Goal: Task Accomplishment & Management: Manage account settings

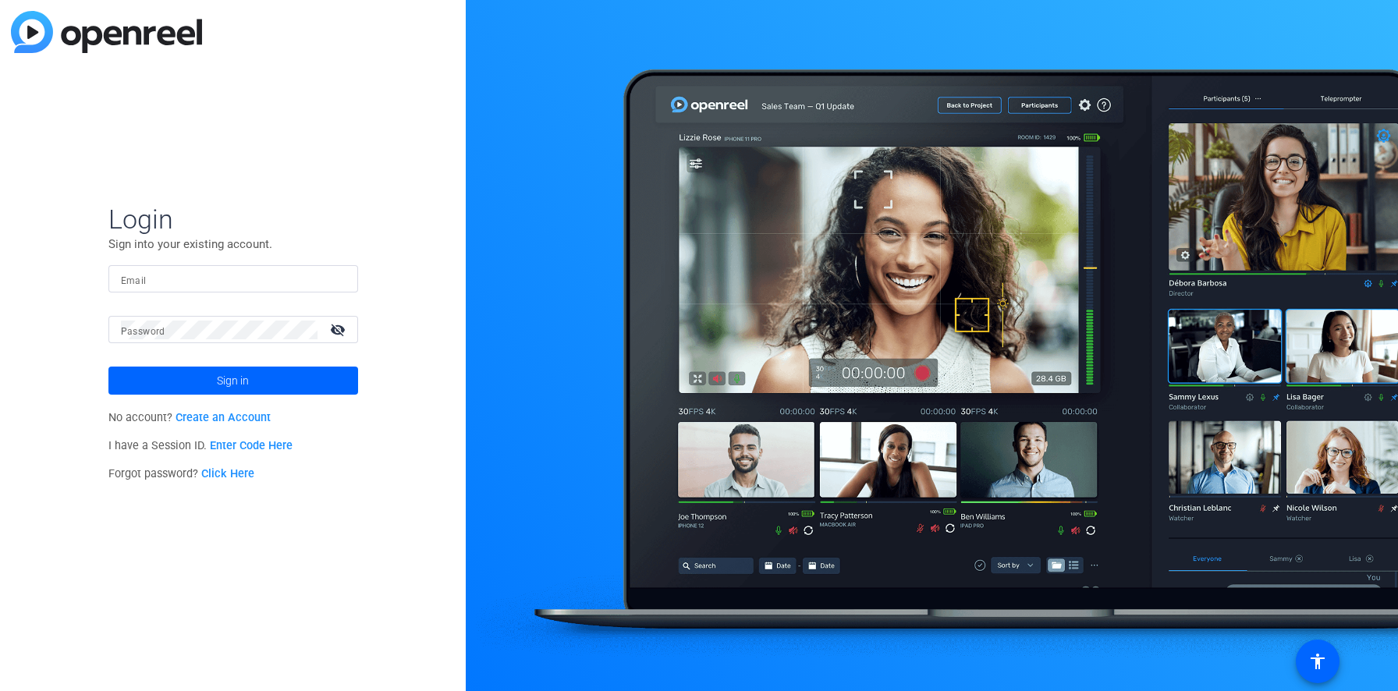
click at [183, 272] on input "Email" at bounding box center [233, 279] width 225 height 19
type input "[PERSON_NAME][EMAIL_ADDRESS][DOMAIN_NAME]"
click at [231, 375] on span "Sign in" at bounding box center [233, 380] width 32 height 39
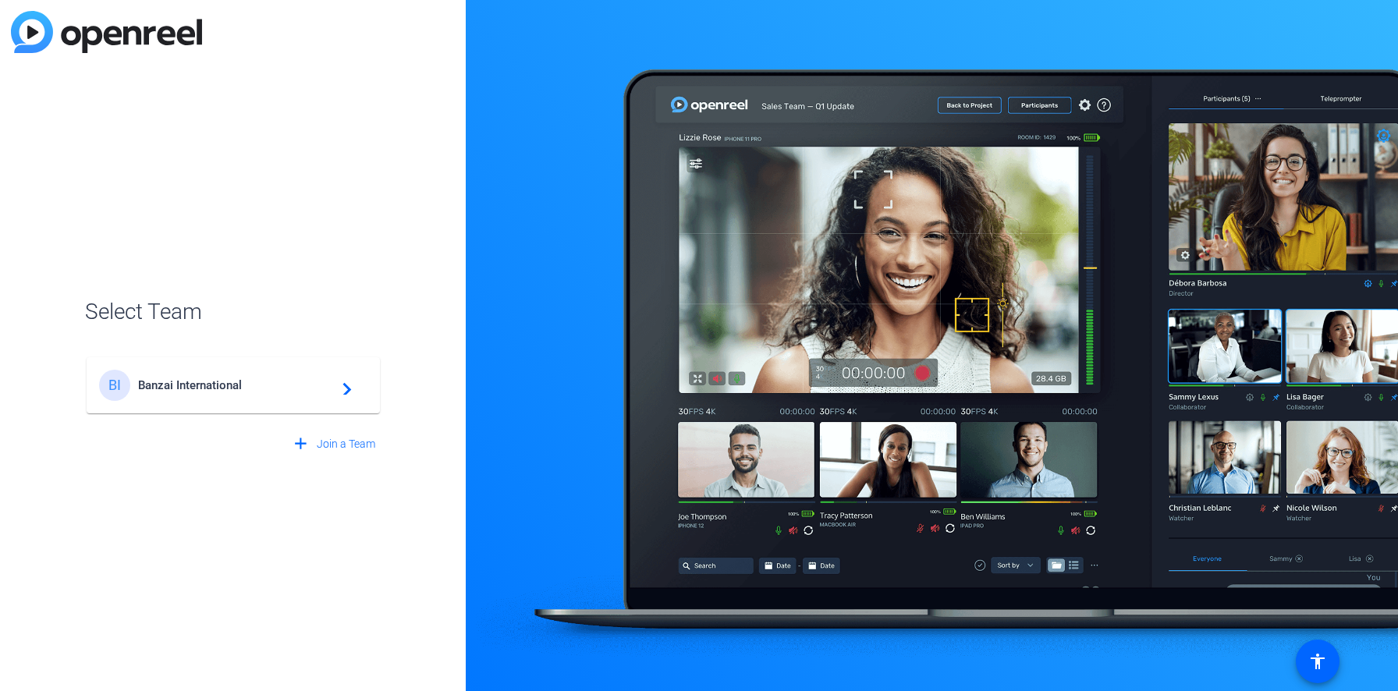
click at [232, 385] on span "Banzai International" at bounding box center [235, 385] width 195 height 14
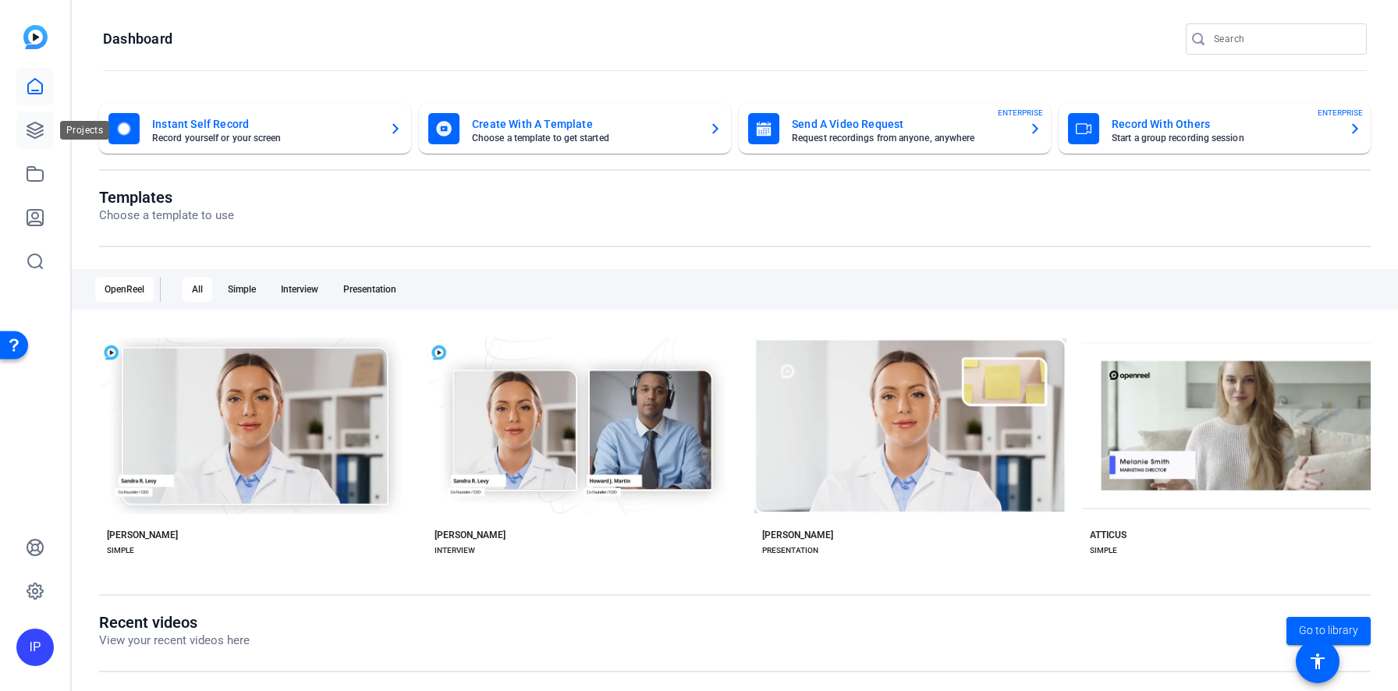
click at [37, 133] on icon at bounding box center [35, 130] width 19 height 19
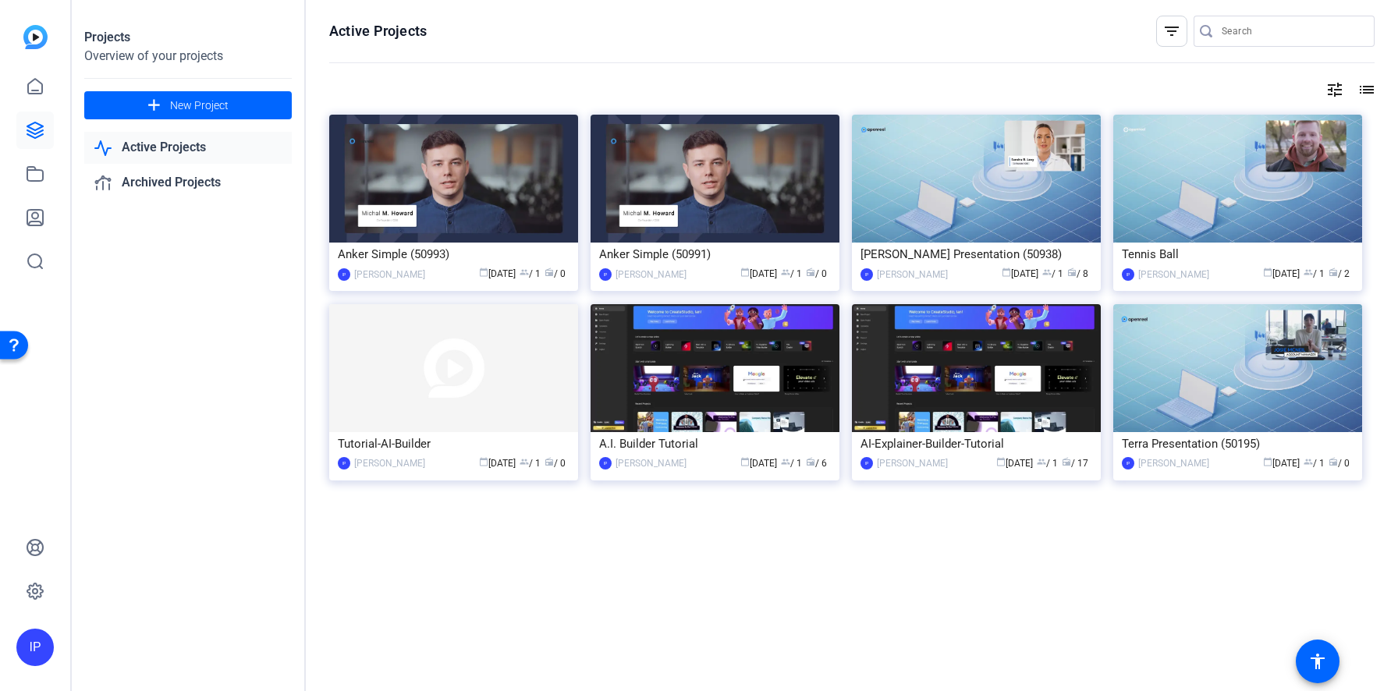
click at [162, 154] on link "Active Projects" at bounding box center [187, 148] width 207 height 32
click at [724, 214] on img at bounding box center [714, 179] width 249 height 128
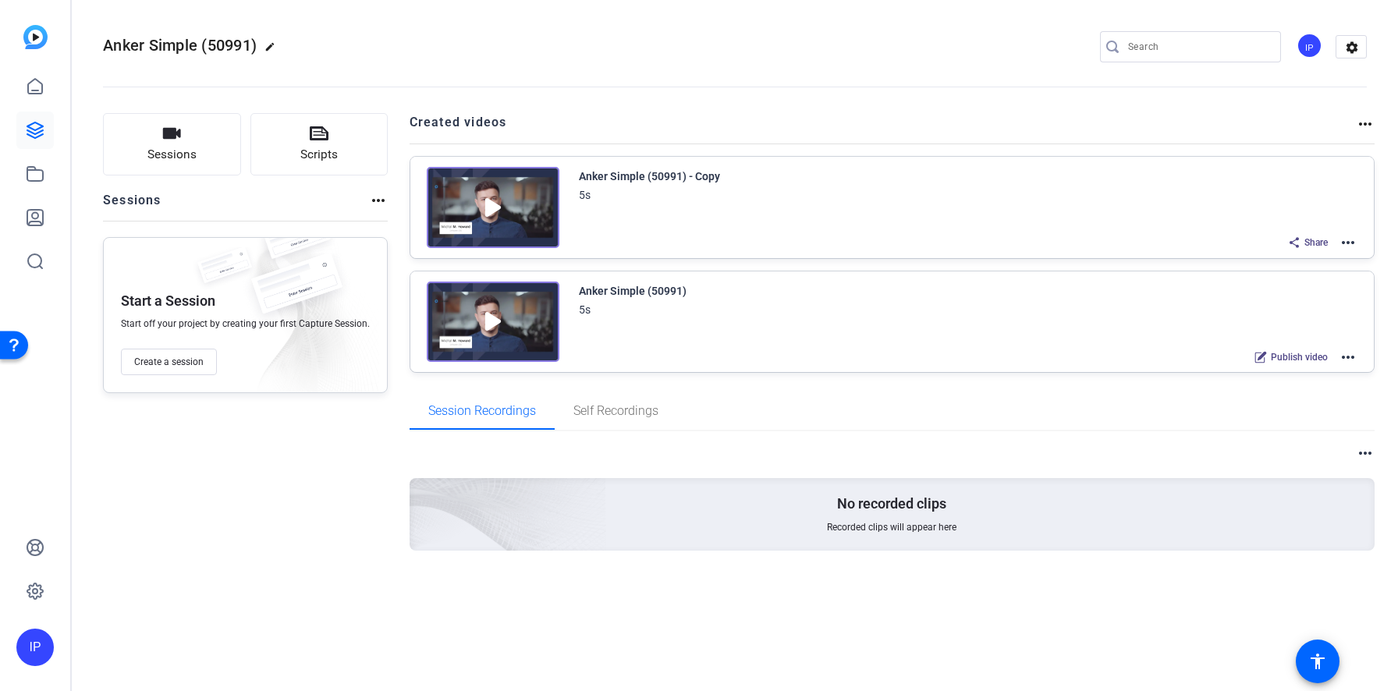
click at [814, 339] on div "Anker Simple (50991) 5s Publish video more_horiz" at bounding box center [968, 325] width 779 height 86
click at [523, 316] on img at bounding box center [493, 322] width 133 height 81
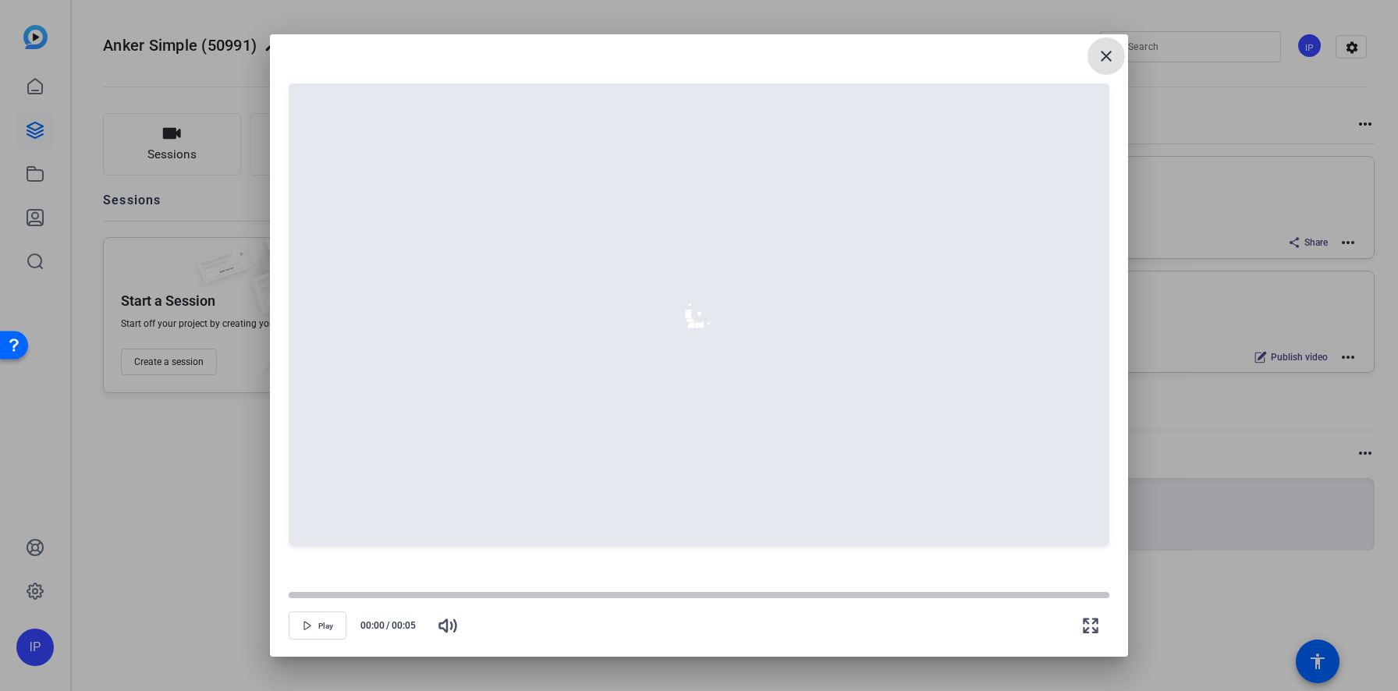
click at [1103, 59] on mat-icon "close" at bounding box center [1106, 56] width 19 height 19
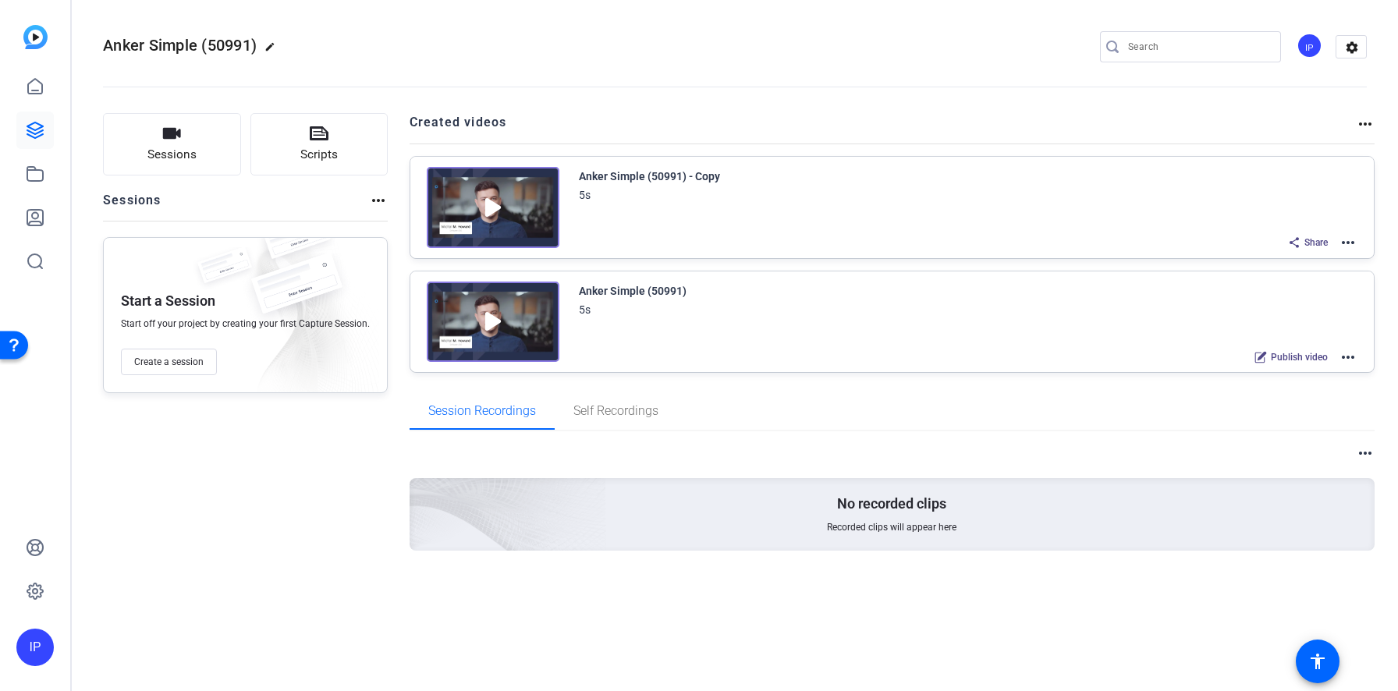
click at [1349, 353] on mat-icon "more_horiz" at bounding box center [1347, 357] width 19 height 19
click at [1298, 377] on span "Edit in Creator" at bounding box center [1290, 375] width 108 height 19
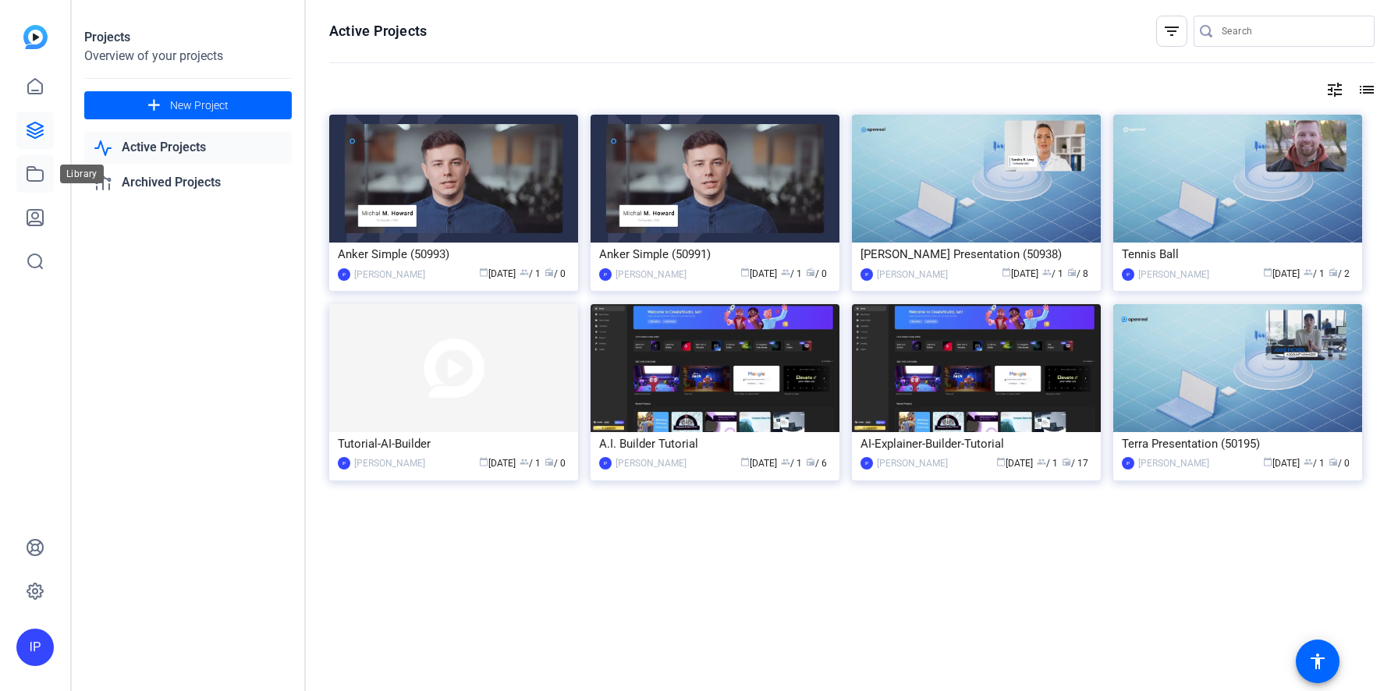
click at [31, 173] on icon at bounding box center [35, 174] width 19 height 19
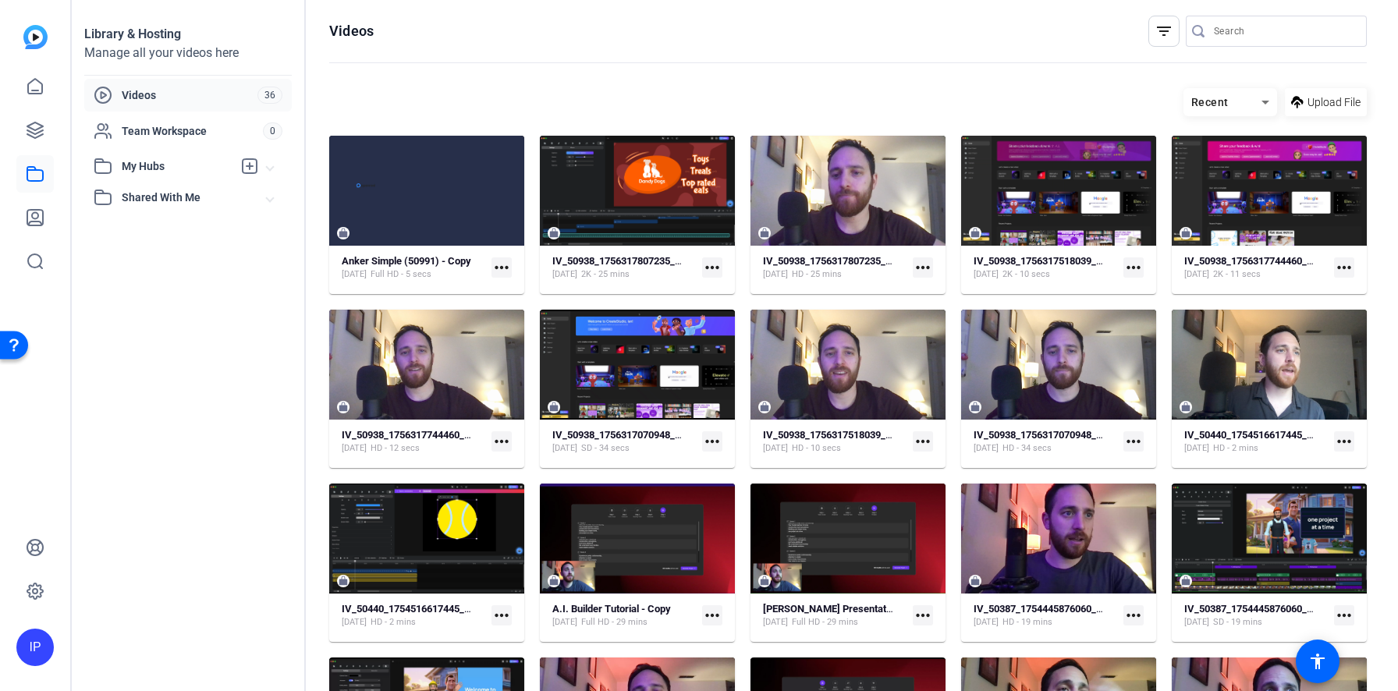
click at [194, 76] on div "Library & Hosting Manage all your videos here Videos 36 Team Workspace 0 My Hub…" at bounding box center [189, 345] width 234 height 691
click at [184, 96] on span "Videos" at bounding box center [190, 95] width 136 height 16
click at [1248, 100] on div "Recent" at bounding box center [1222, 102] width 78 height 19
click at [1229, 166] on span "Newest First" at bounding box center [1226, 157] width 60 height 19
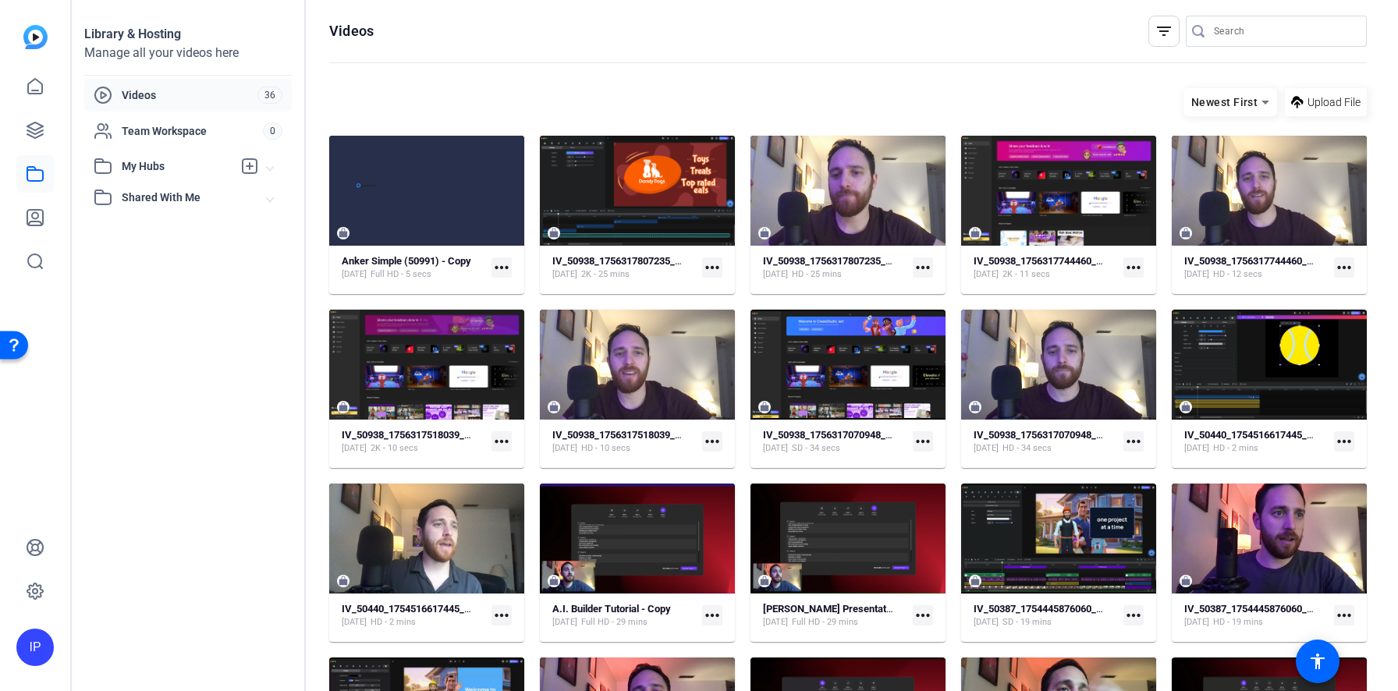
click at [501, 260] on mat-icon "more_horiz" at bounding box center [501, 267] width 20 height 20
click at [445, 256] on div at bounding box center [699, 345] width 1398 height 691
click at [452, 222] on div at bounding box center [426, 191] width 195 height 110
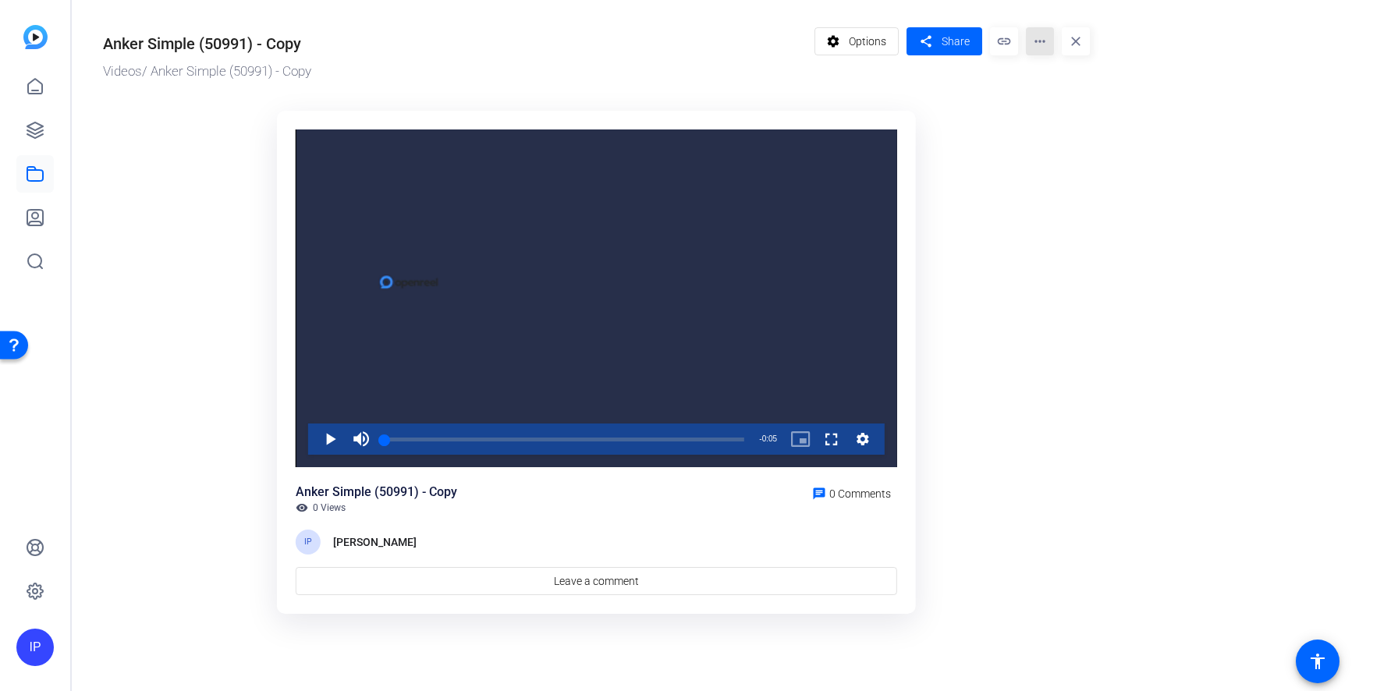
click at [1045, 37] on mat-icon "more_horiz" at bounding box center [1040, 41] width 28 height 28
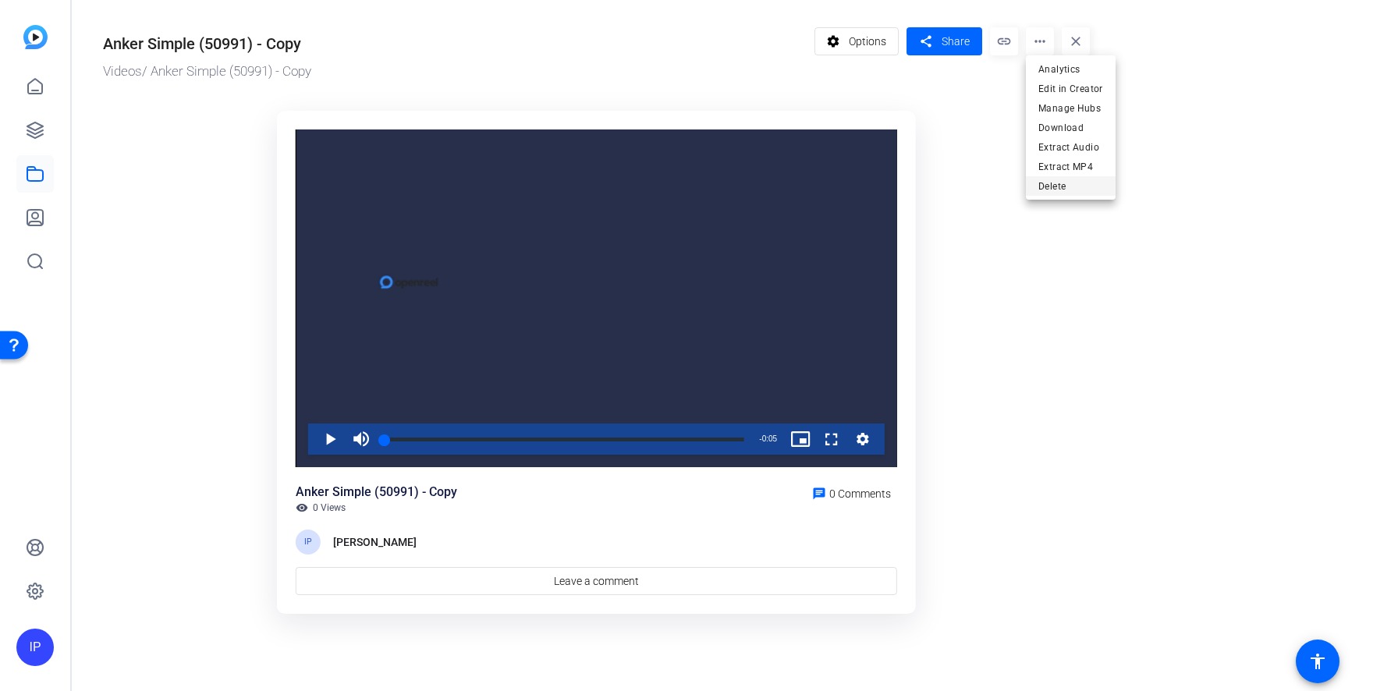
click at [1055, 186] on span "Delete" at bounding box center [1070, 186] width 65 height 19
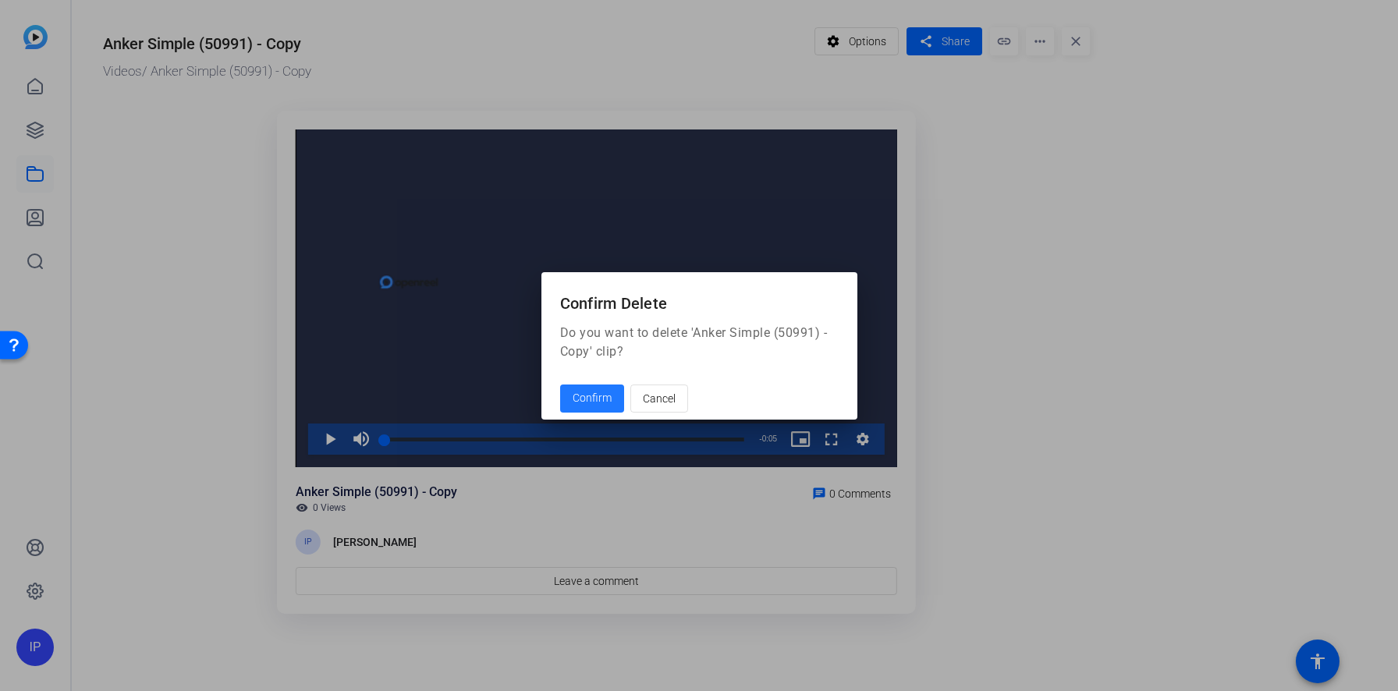
click at [608, 398] on span "Confirm" at bounding box center [591, 398] width 39 height 16
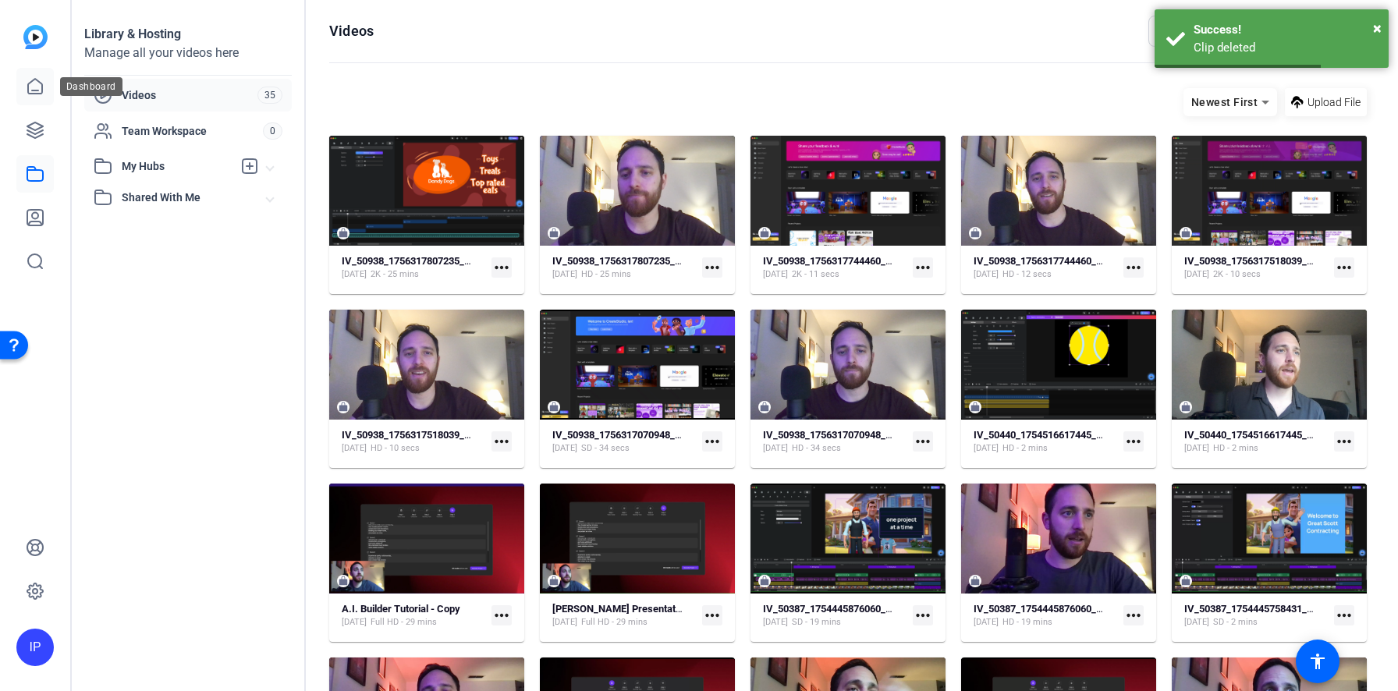
click at [37, 88] on icon at bounding box center [35, 86] width 19 height 19
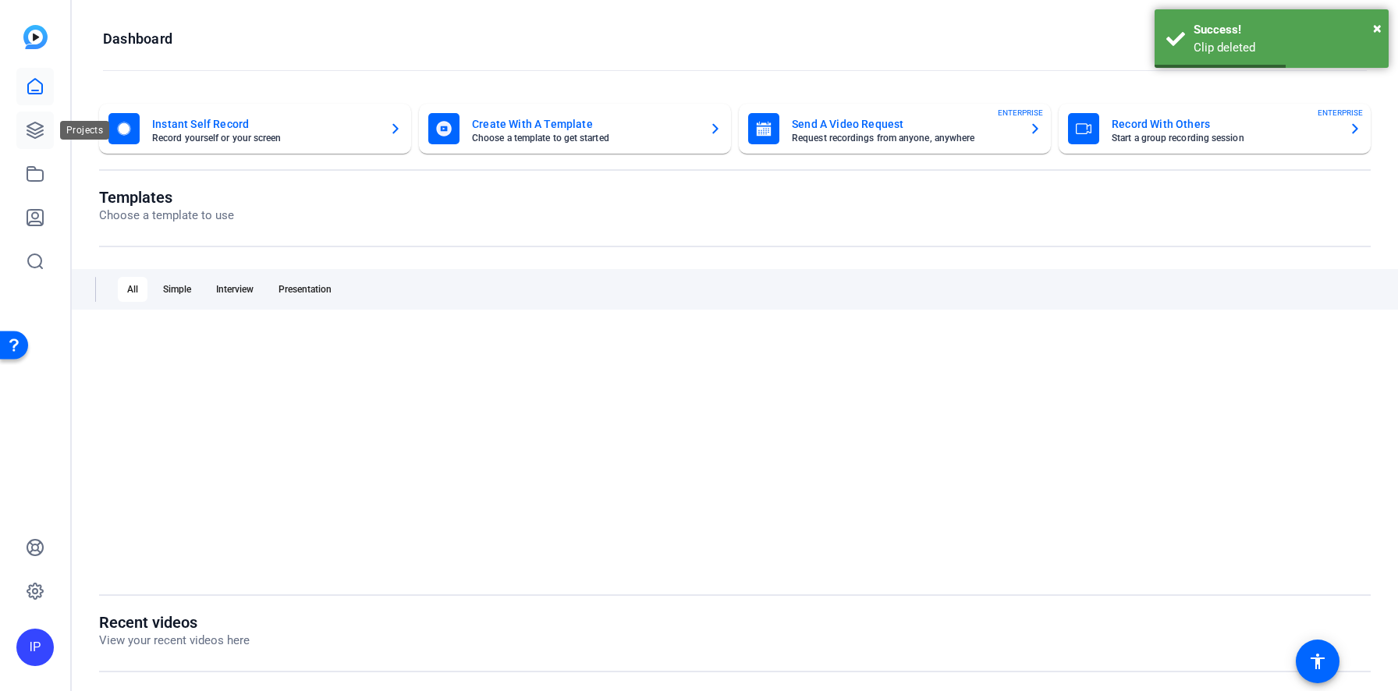
click at [32, 135] on icon at bounding box center [35, 130] width 19 height 19
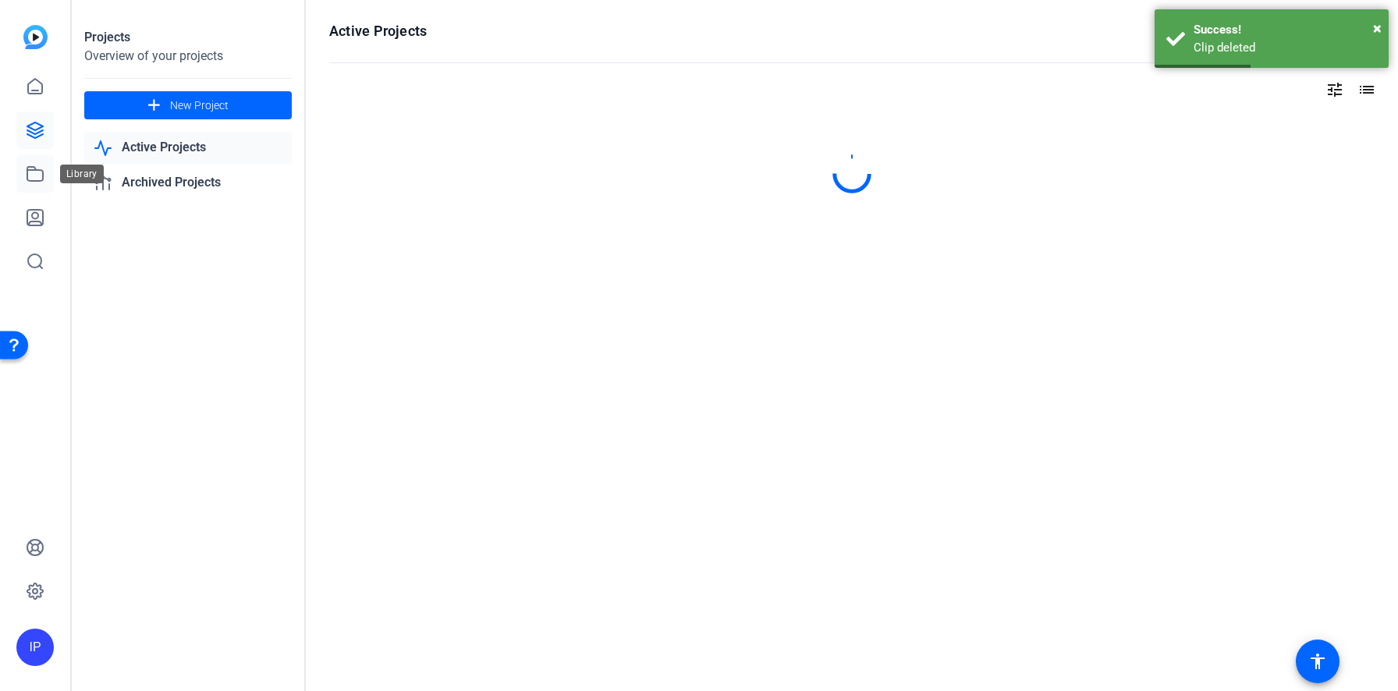
click at [32, 161] on link at bounding box center [34, 173] width 37 height 37
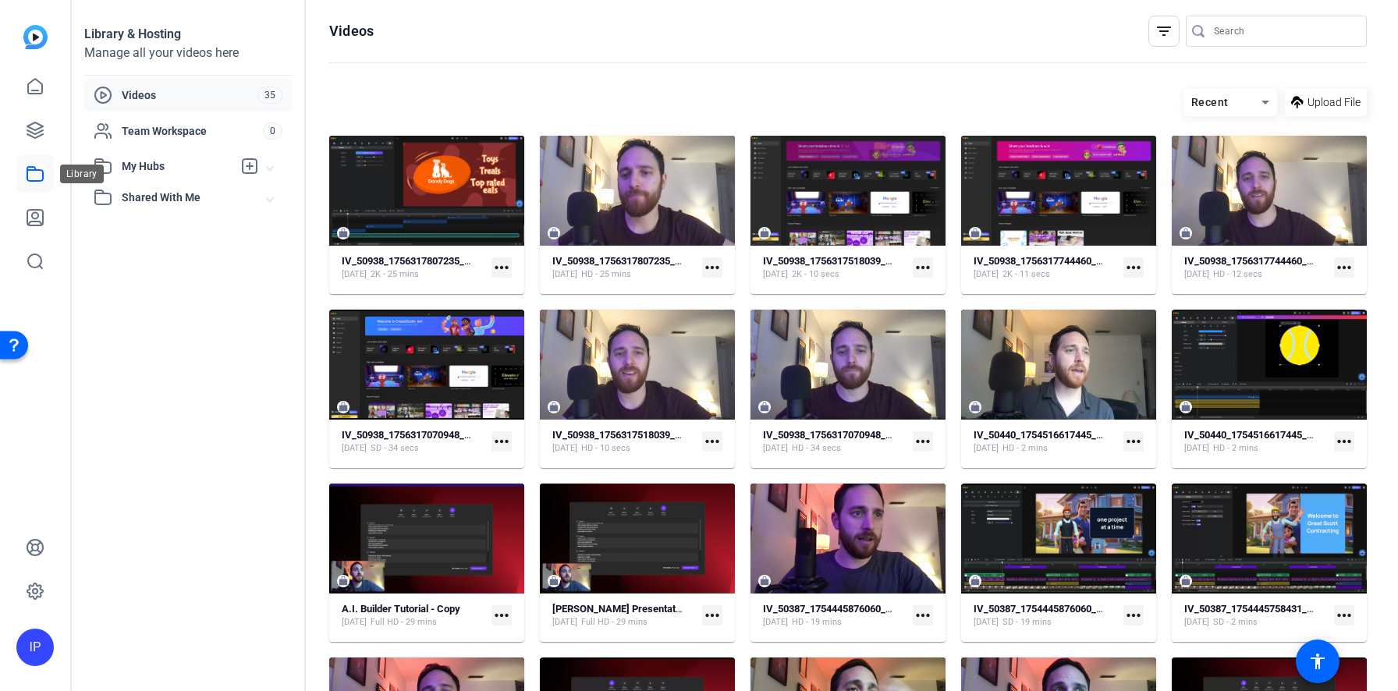
click at [41, 176] on icon at bounding box center [35, 174] width 19 height 19
click at [38, 221] on icon at bounding box center [35, 218] width 16 height 16
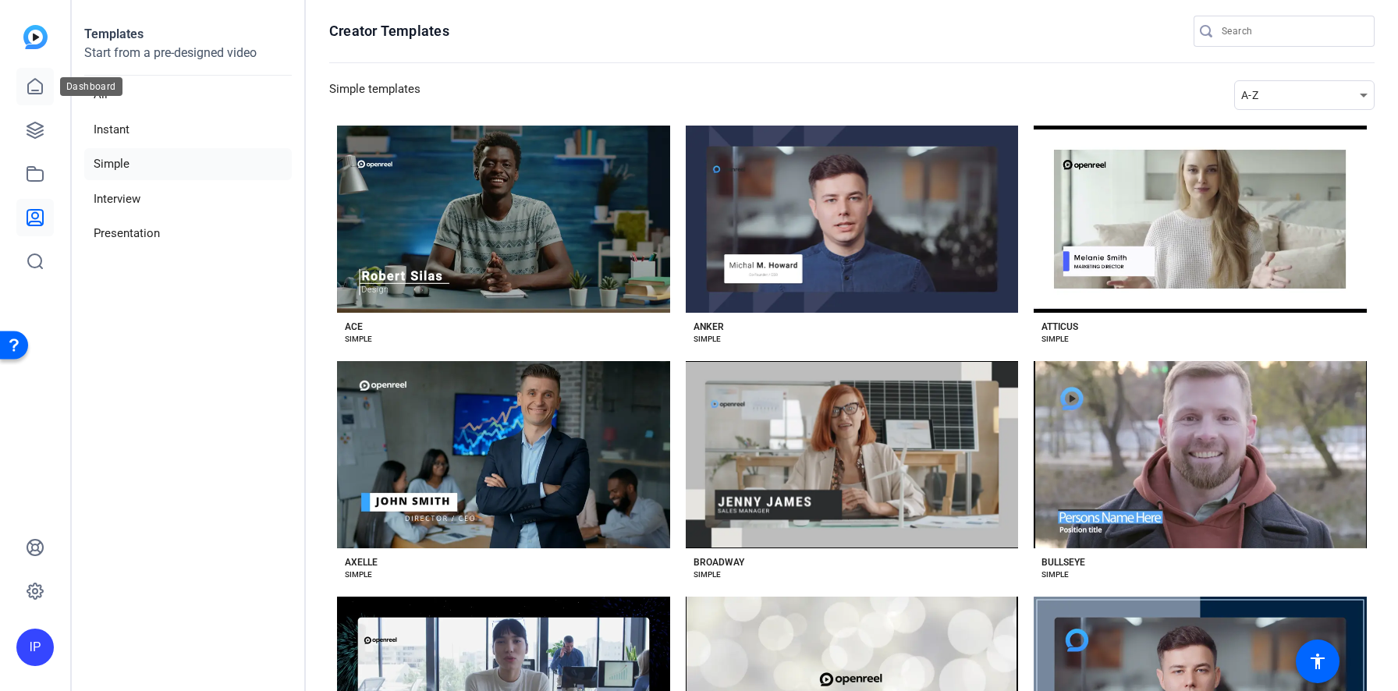
click at [24, 76] on link at bounding box center [34, 86] width 37 height 37
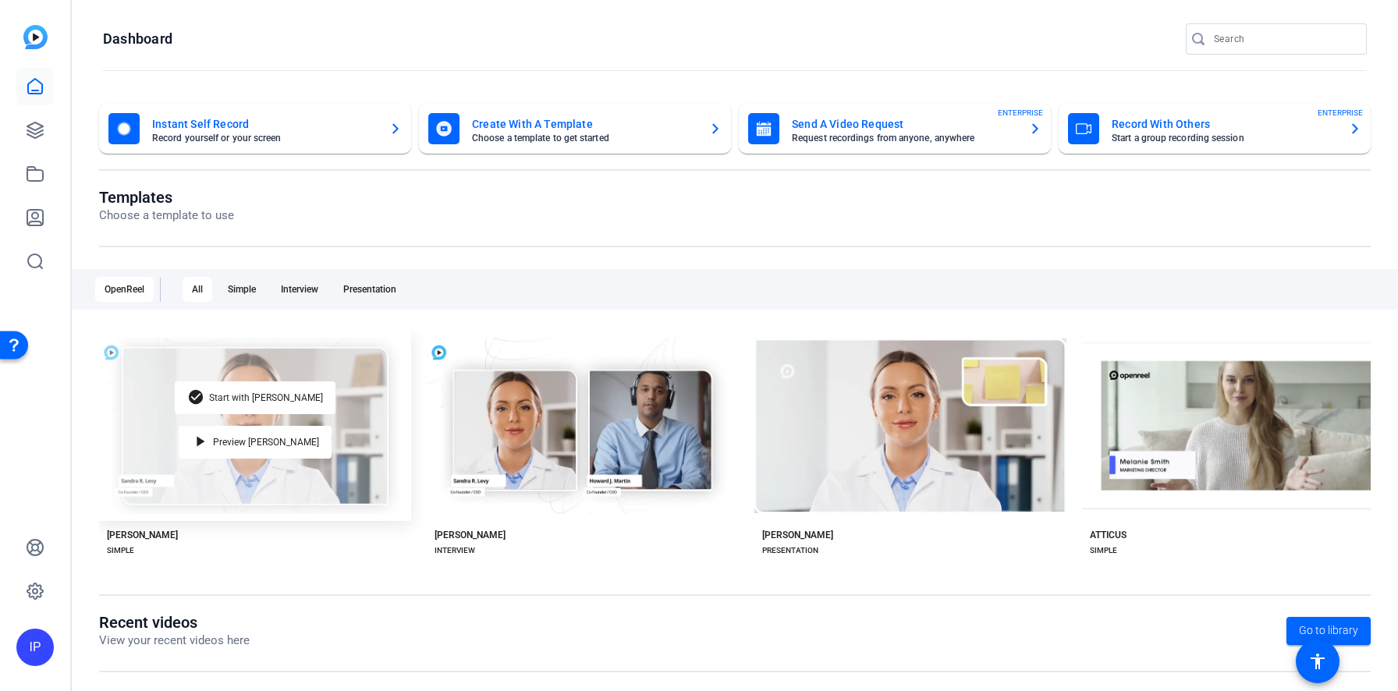
scroll to position [220, 0]
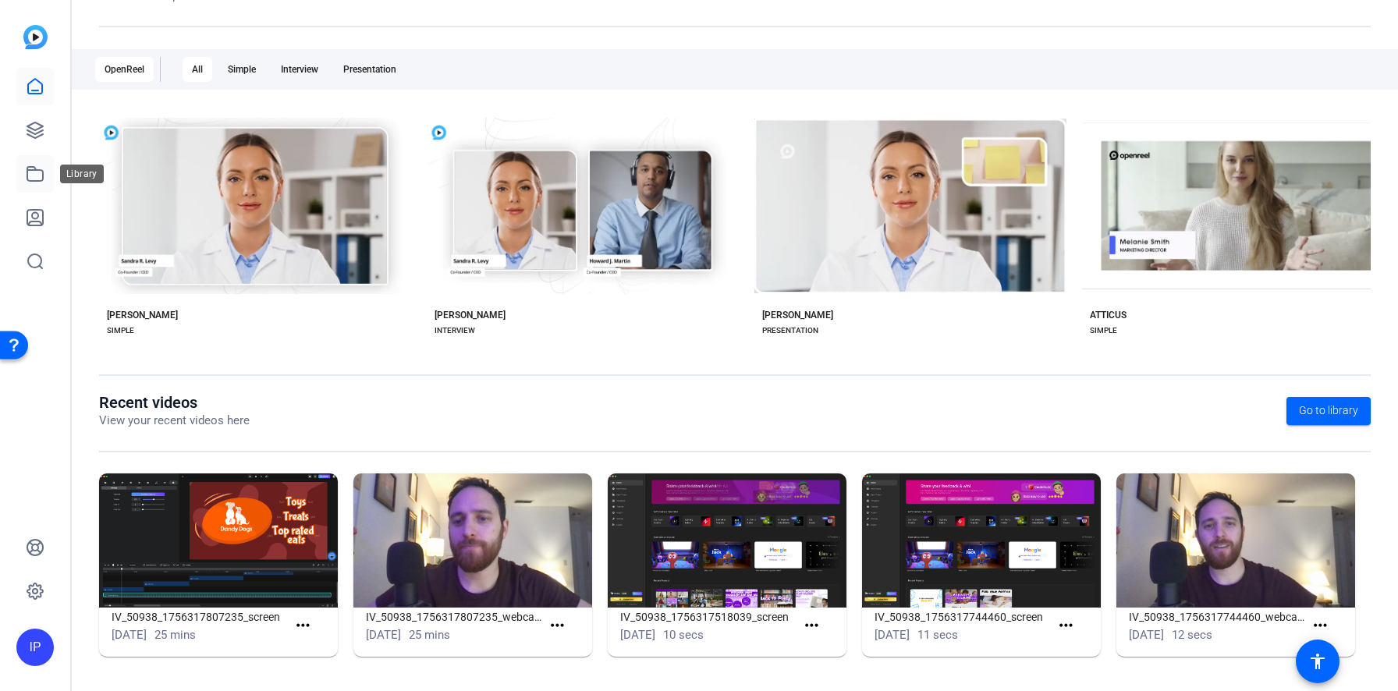
click at [34, 177] on icon at bounding box center [35, 174] width 19 height 19
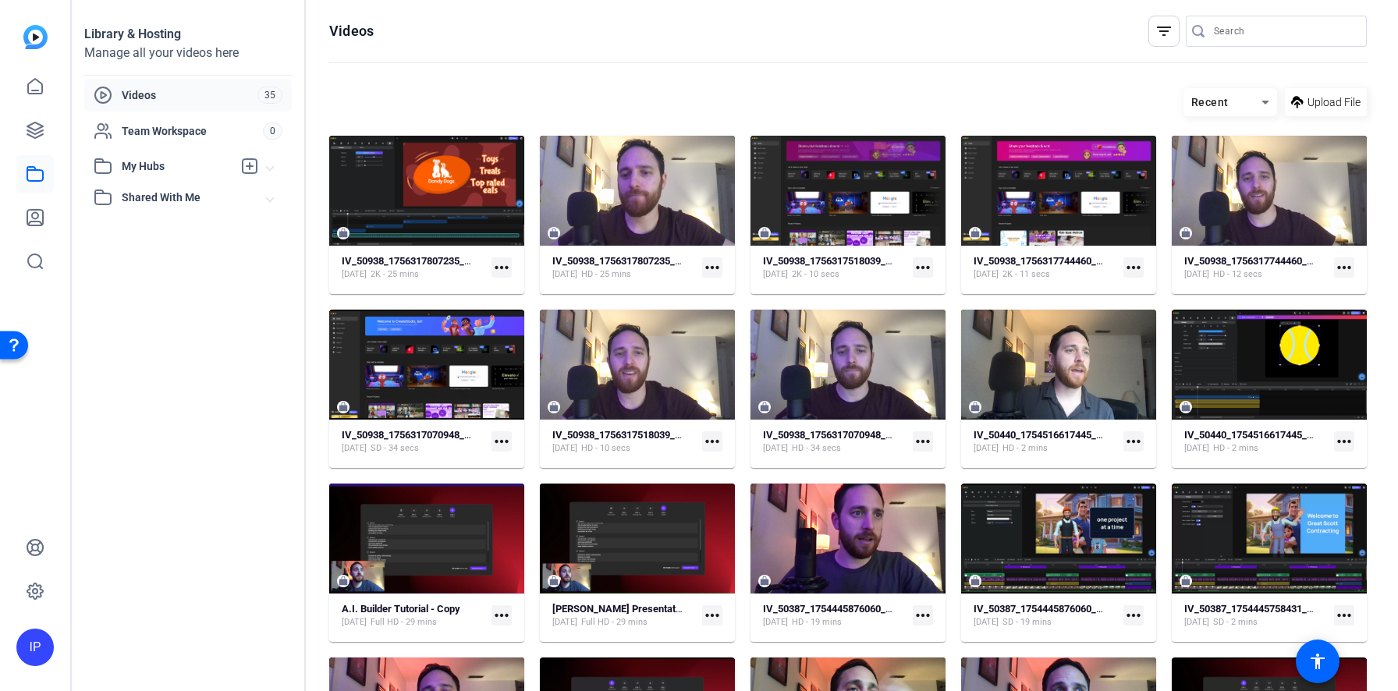
click at [163, 94] on span "Videos" at bounding box center [190, 95] width 136 height 16
click at [38, 46] on img at bounding box center [35, 37] width 24 height 24
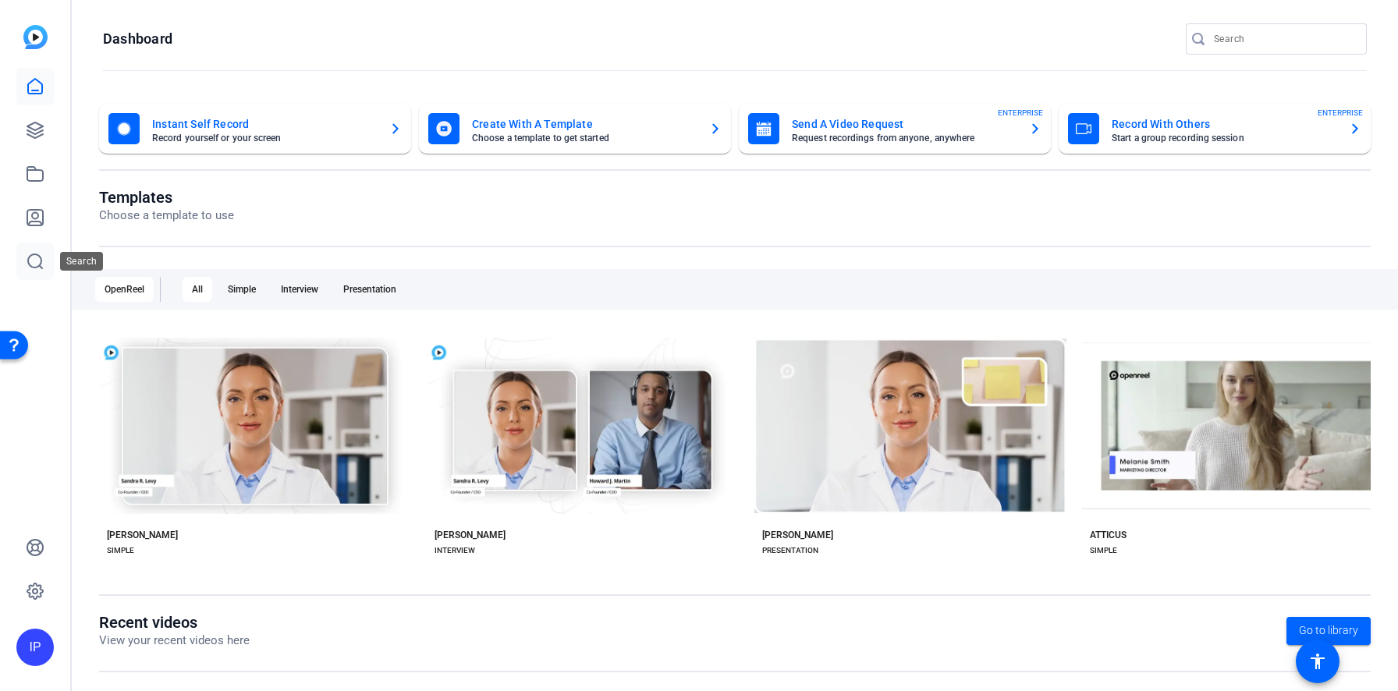
click at [33, 272] on link at bounding box center [34, 261] width 37 height 37
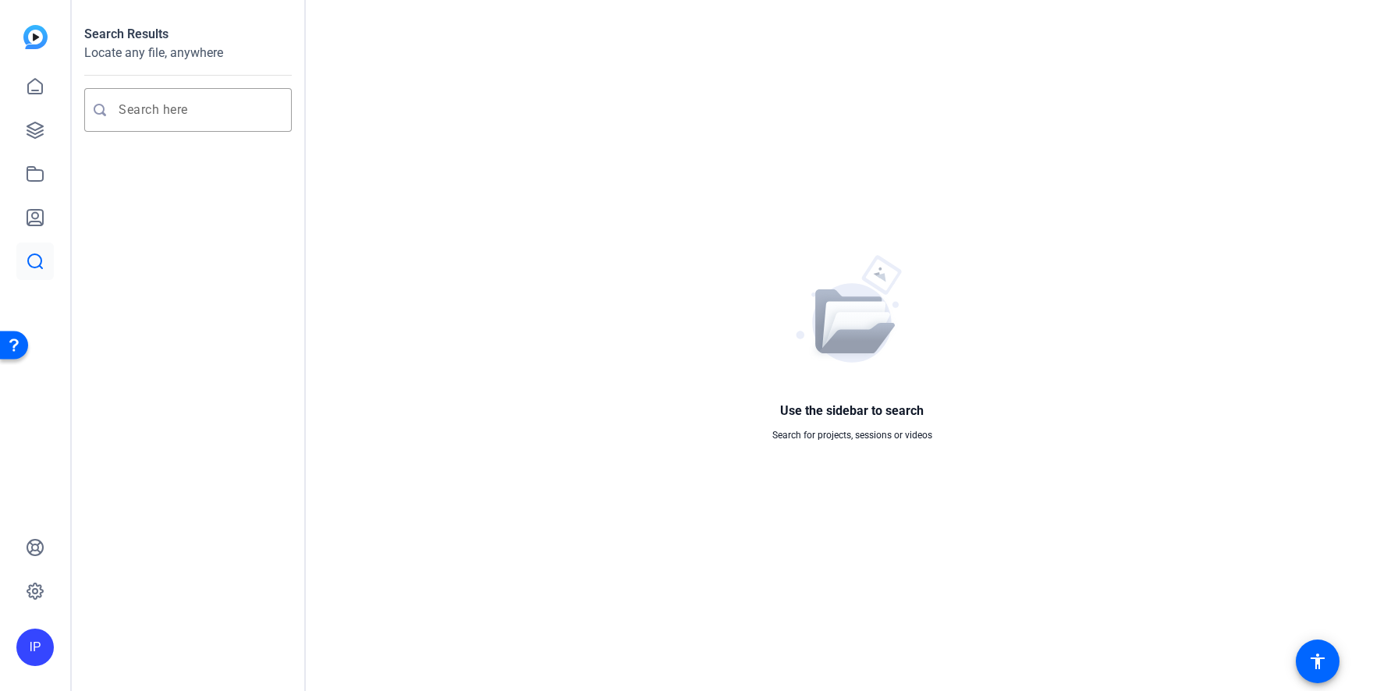
click at [32, 526] on div "IP" at bounding box center [35, 345] width 70 height 691
click at [32, 544] on icon at bounding box center [35, 548] width 16 height 16
